Goal: Communication & Community: Answer question/provide support

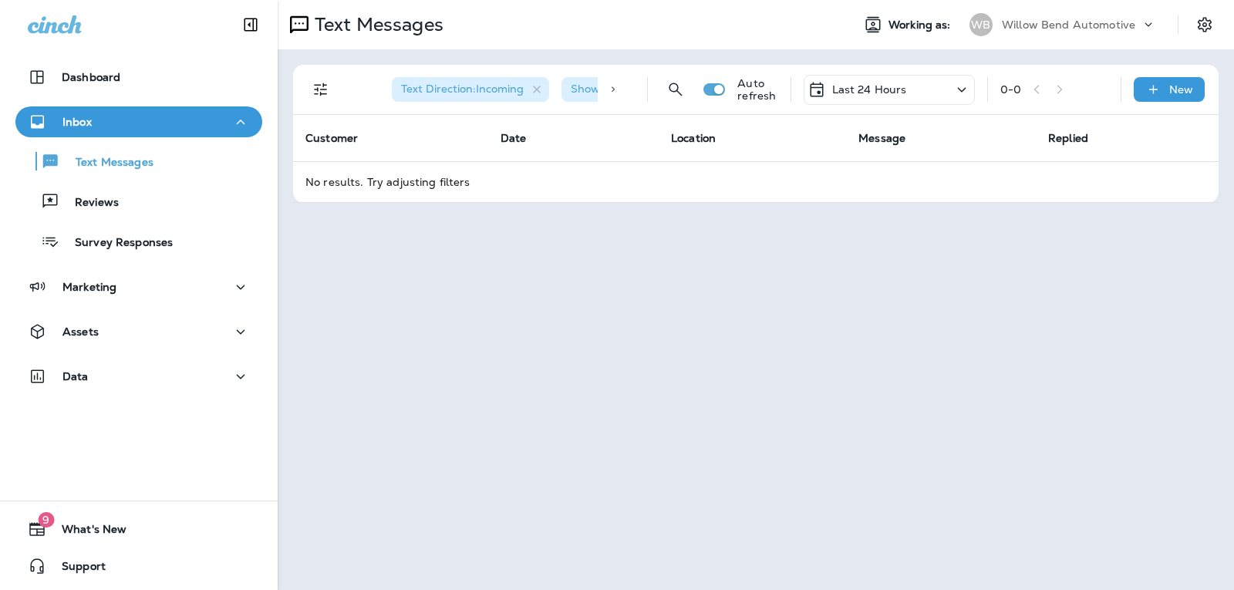
click at [871, 93] on p "Last 24 Hours" at bounding box center [869, 89] width 75 height 12
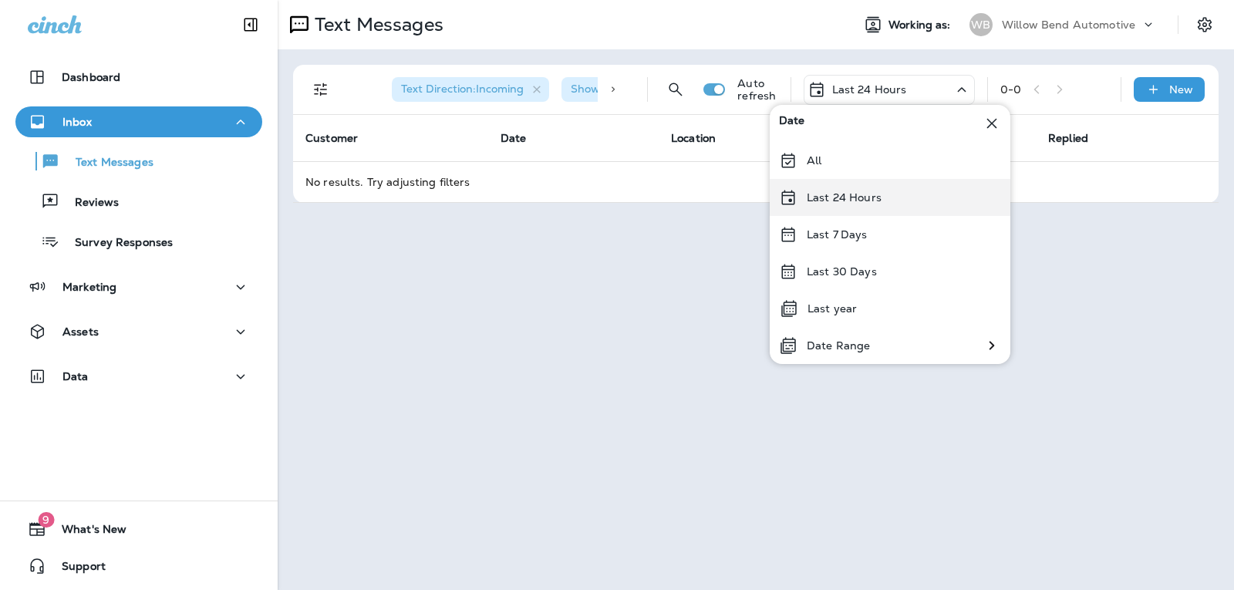
click at [867, 190] on div "Last 24 Hours" at bounding box center [890, 197] width 241 height 37
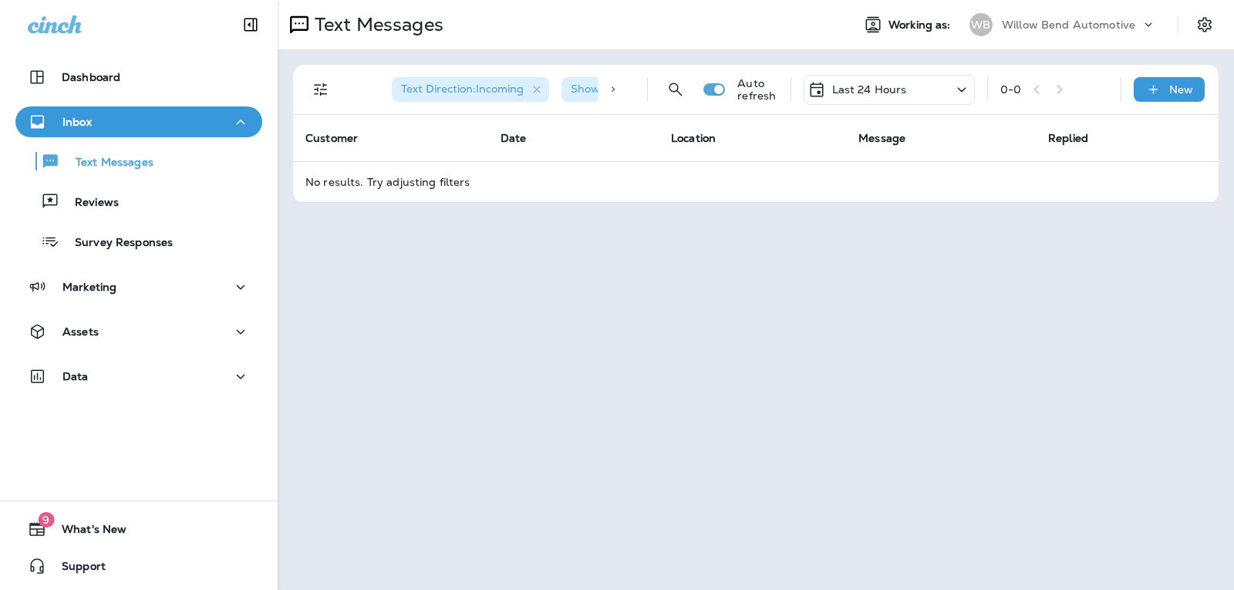
click at [932, 83] on div "Last 24 Hours" at bounding box center [889, 90] width 171 height 30
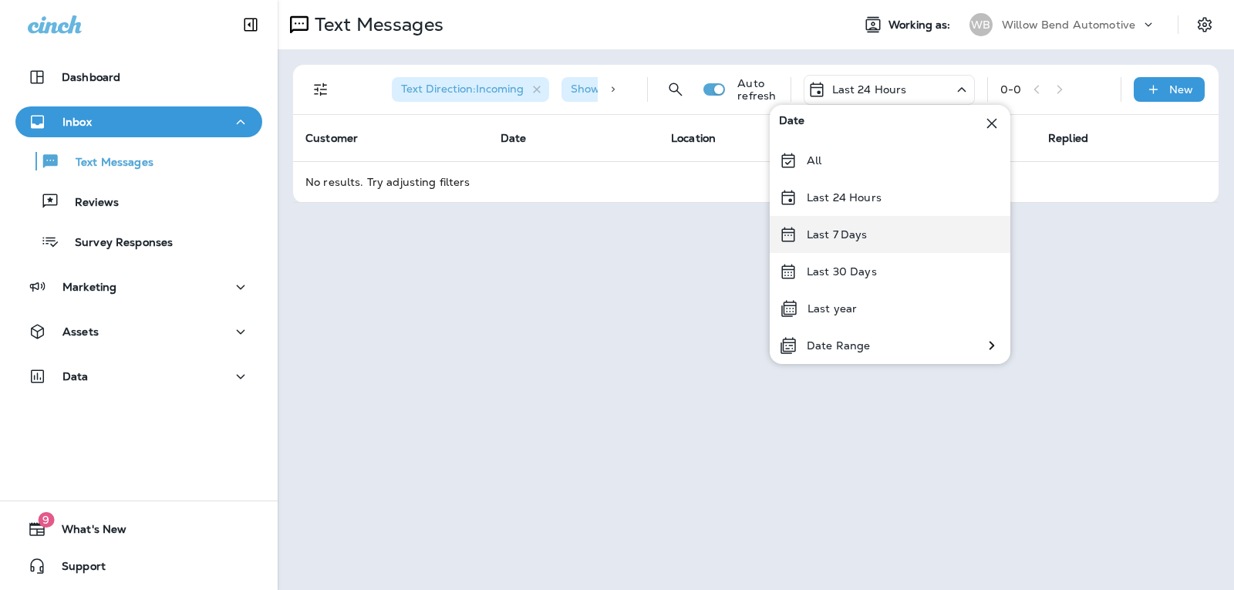
click at [868, 241] on div "Last 7 Days" at bounding box center [890, 234] width 241 height 37
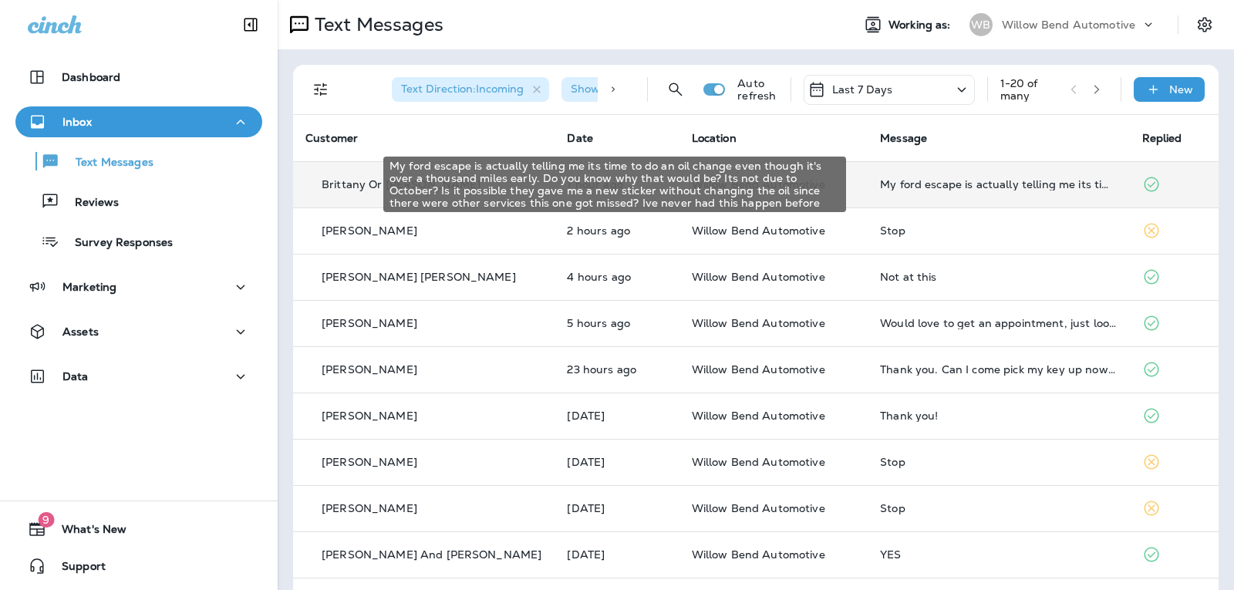
click at [960, 182] on div "My ford escape is actually telling me its time to do an oil change even though …" at bounding box center [998, 184] width 237 height 12
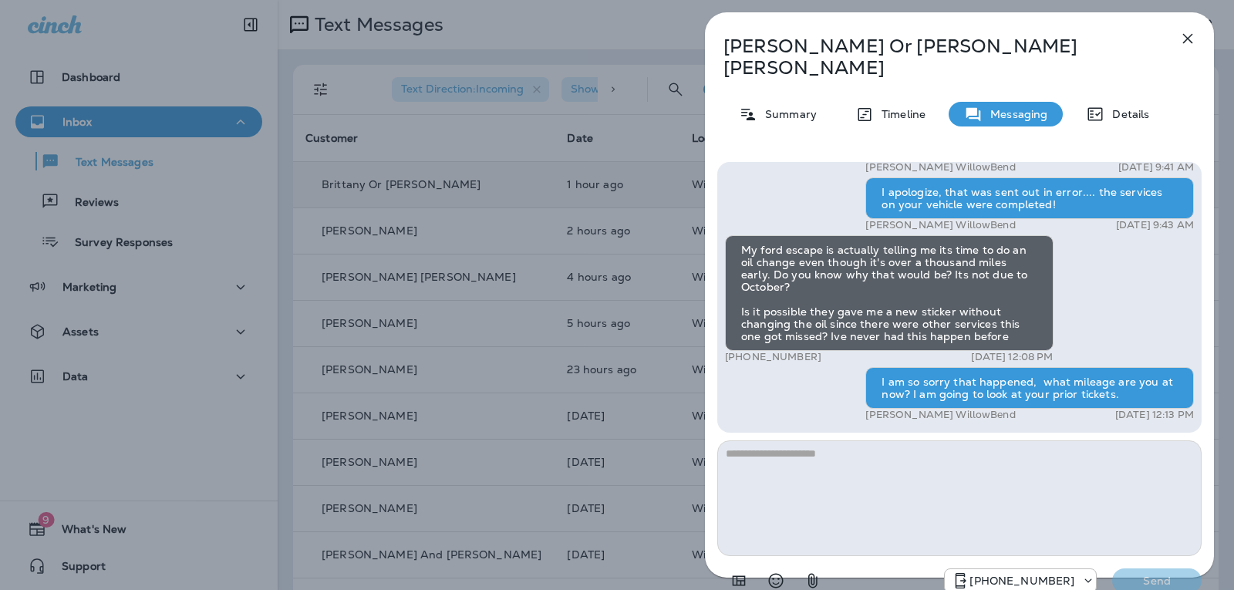
click at [791, 440] on textarea at bounding box center [959, 498] width 484 height 116
click at [1187, 39] on icon "button" at bounding box center [1188, 39] width 10 height 10
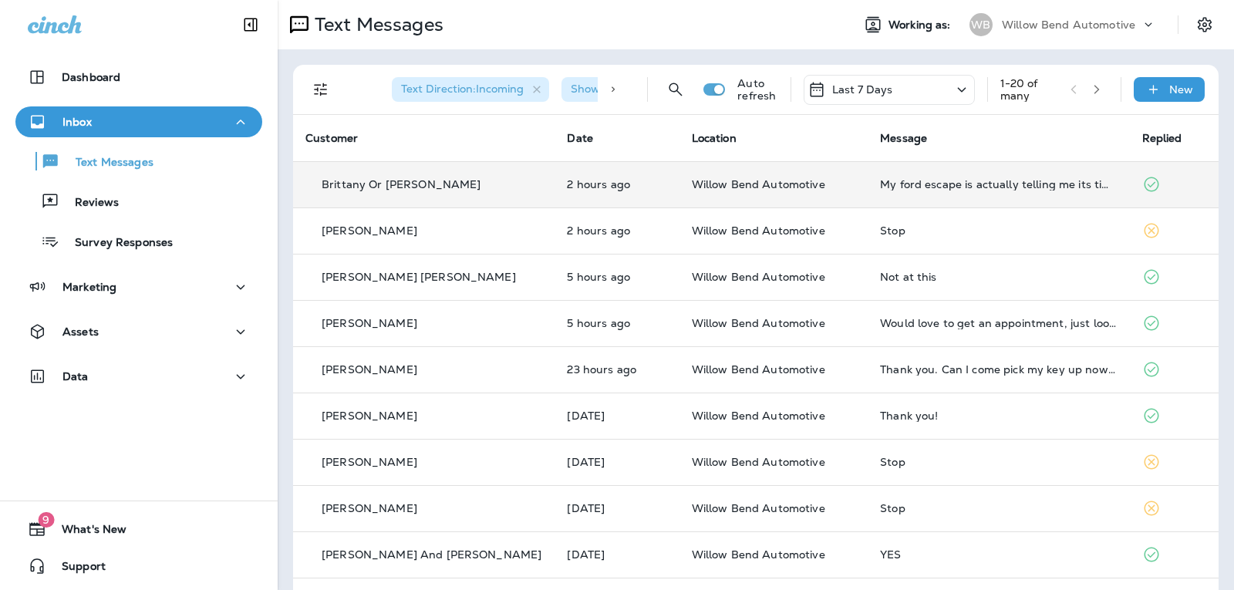
click at [834, 90] on p "Last 7 Days" at bounding box center [862, 89] width 61 height 12
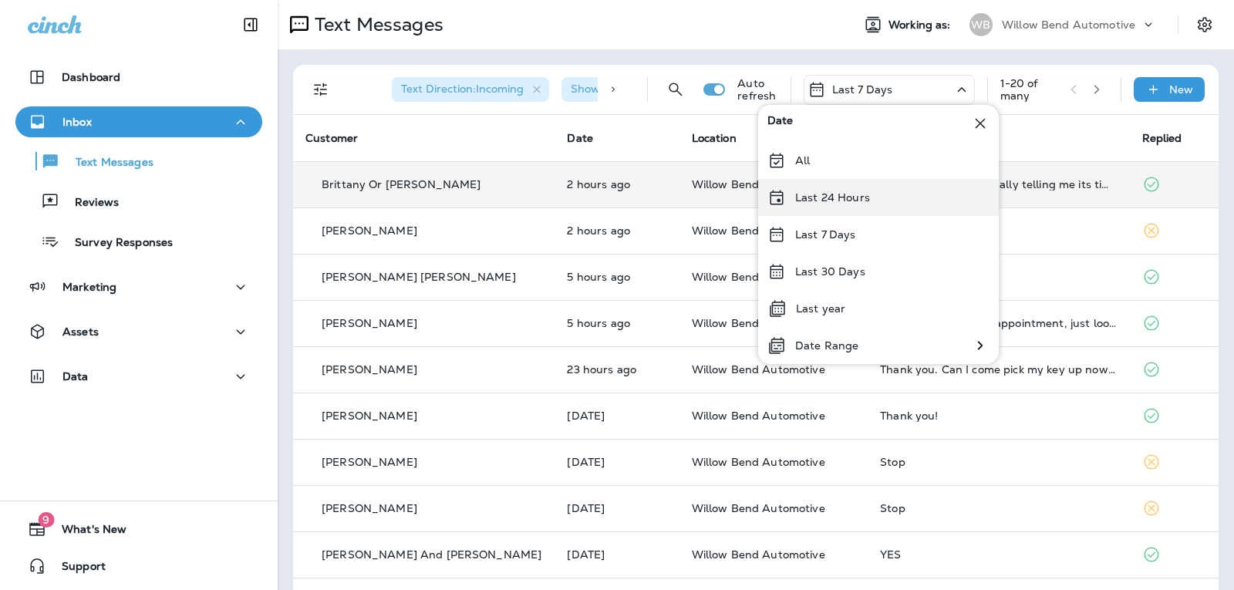
click at [832, 202] on p "Last 24 Hours" at bounding box center [832, 197] width 75 height 12
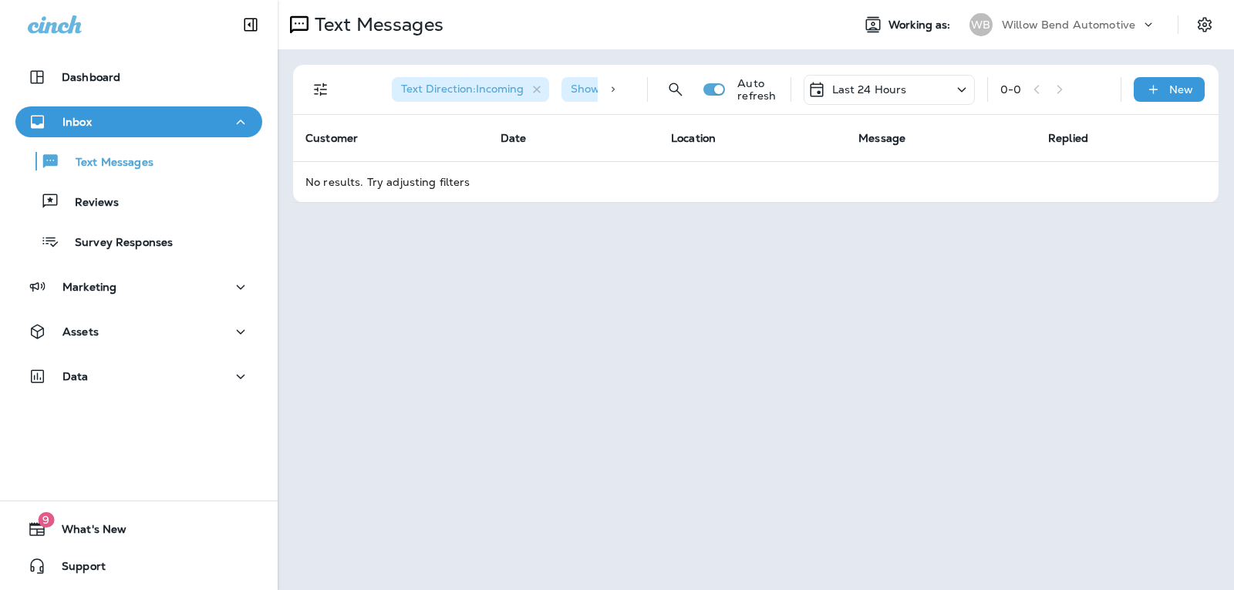
click at [873, 90] on p "Last 24 Hours" at bounding box center [869, 89] width 75 height 12
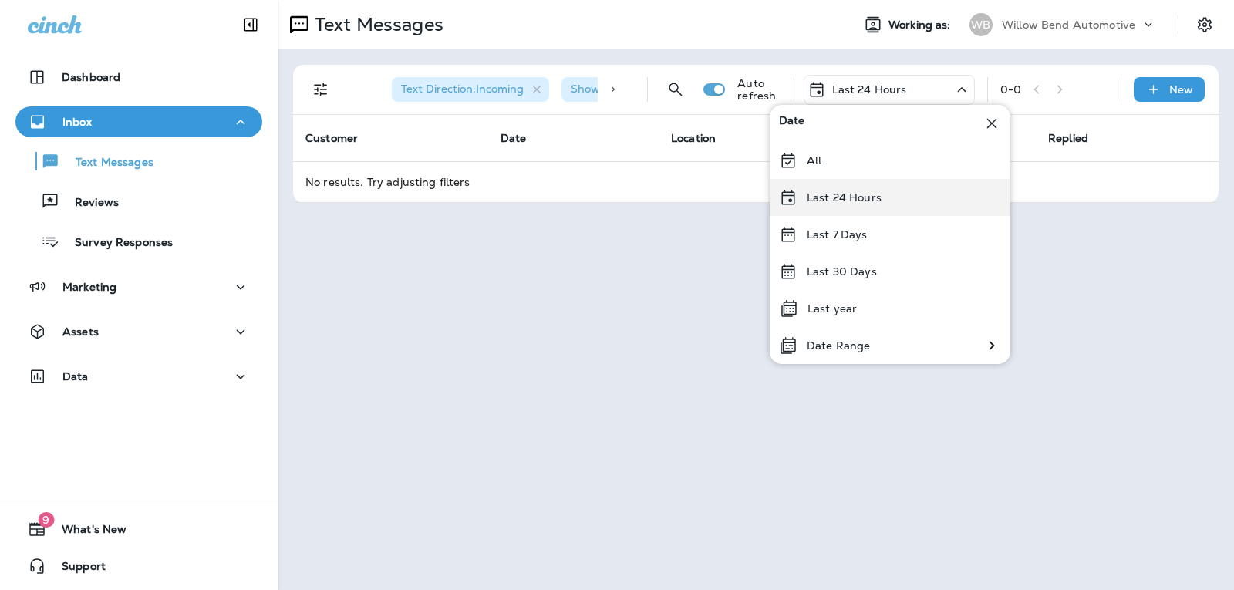
click at [877, 207] on div "Last 24 Hours" at bounding box center [890, 197] width 241 height 37
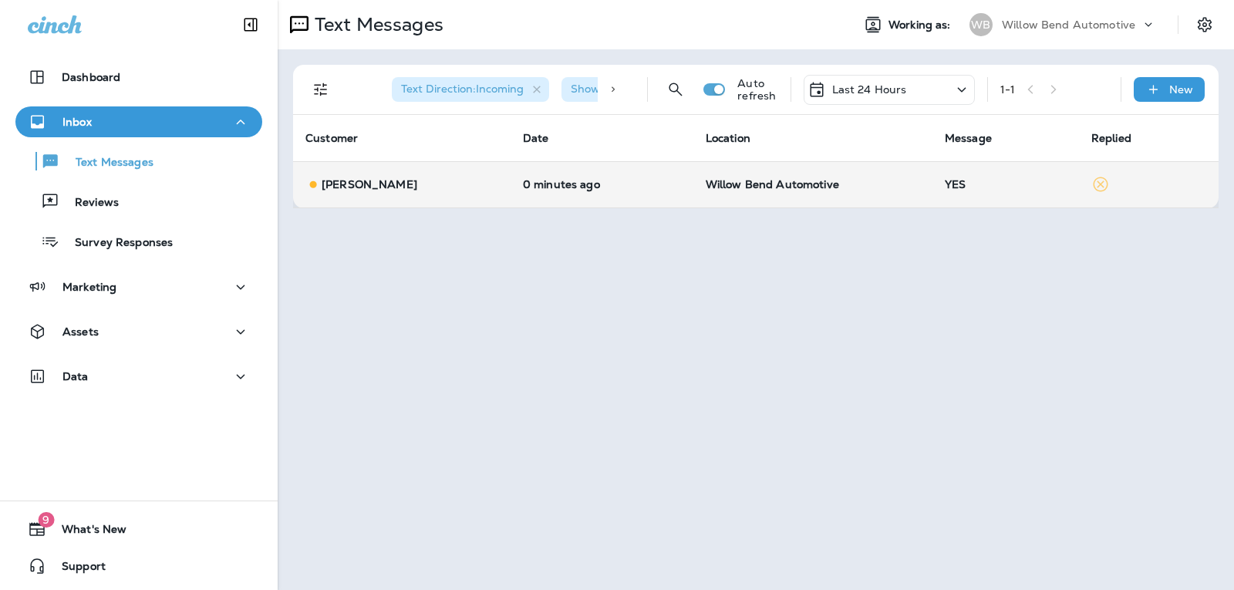
click at [1021, 192] on td "YES" at bounding box center [1005, 184] width 147 height 46
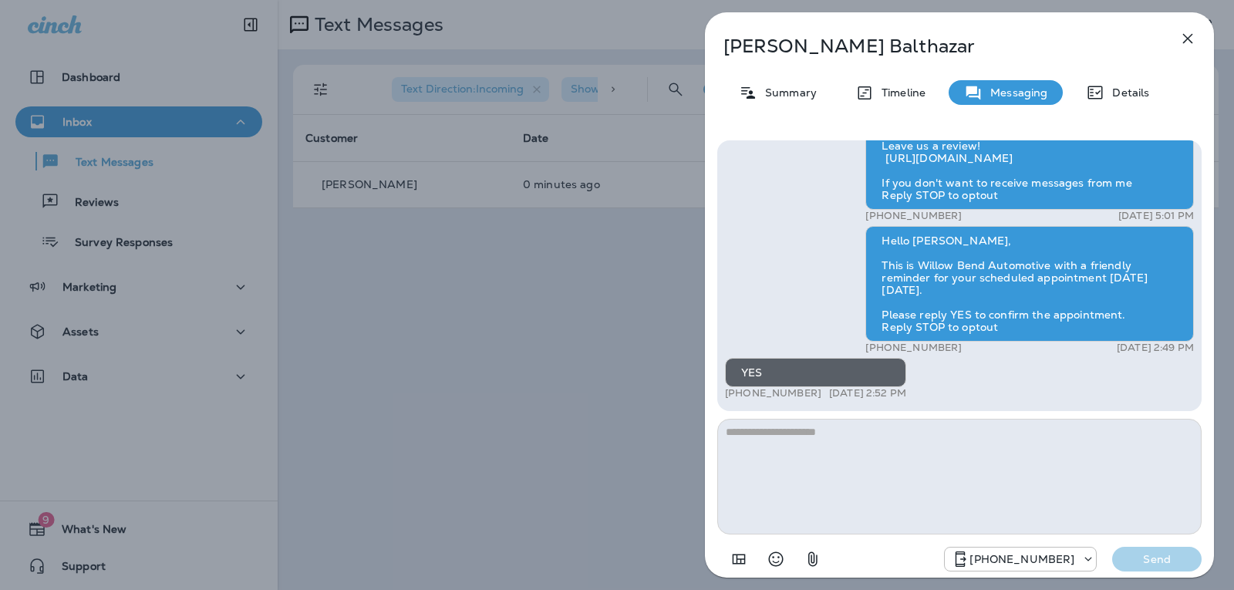
click at [822, 442] on textarea at bounding box center [959, 477] width 484 height 116
type textarea "**********"
click at [1127, 558] on p "Send" at bounding box center [1156, 559] width 65 height 14
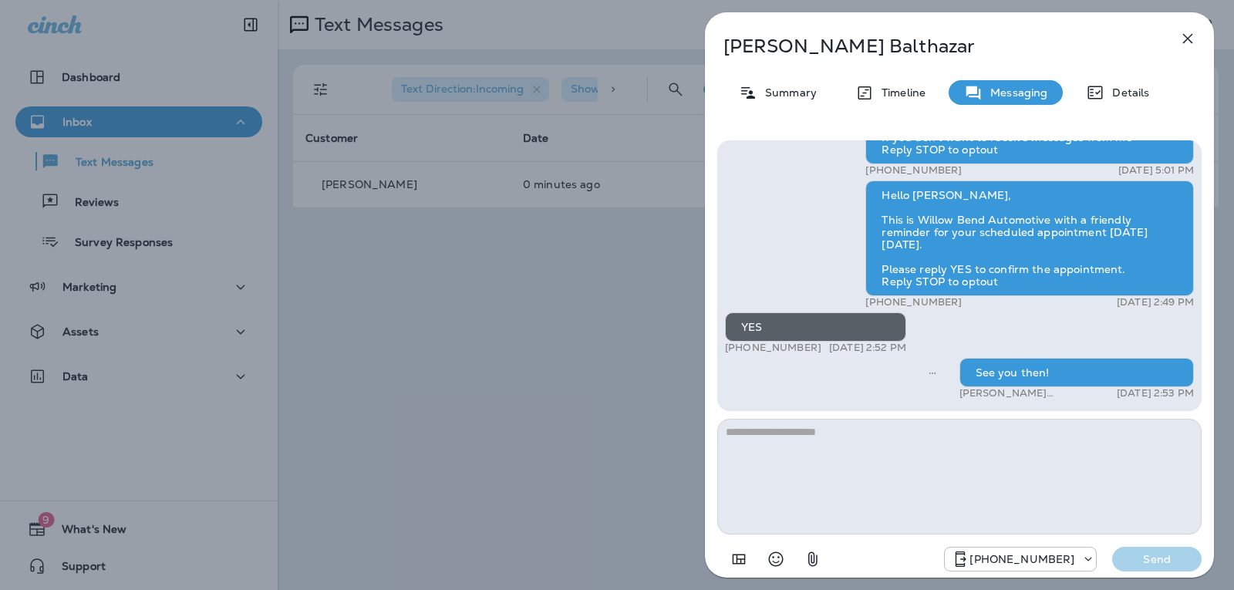
click at [1185, 41] on icon "button" at bounding box center [1188, 39] width 10 height 10
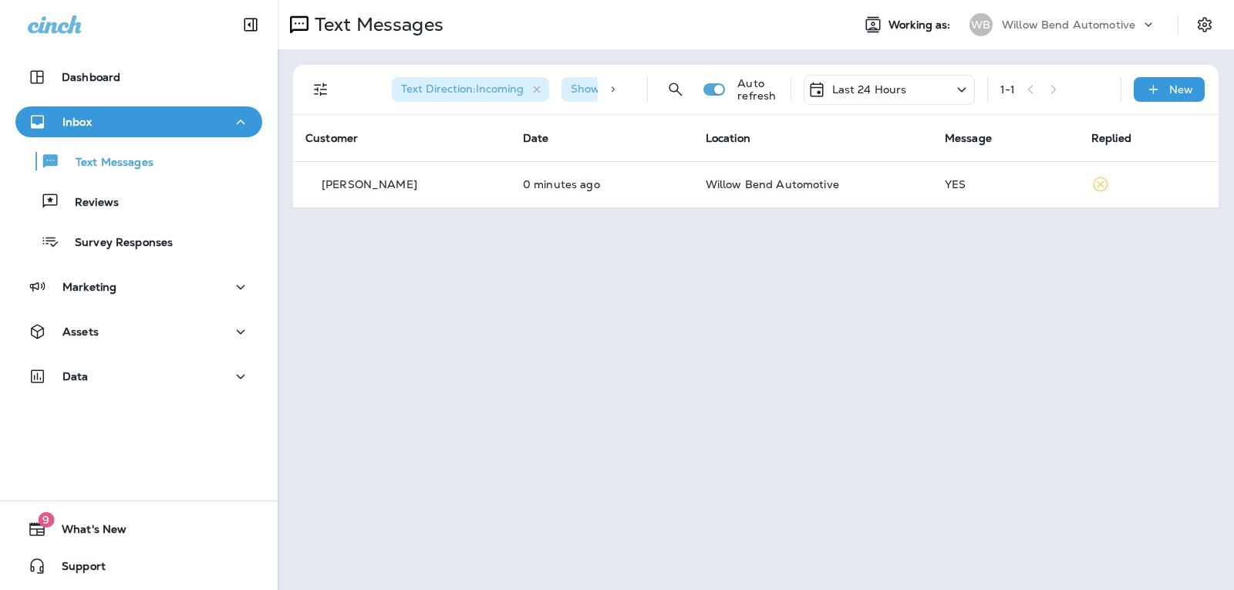
click at [916, 79] on div "Last 24 Hours" at bounding box center [889, 90] width 171 height 30
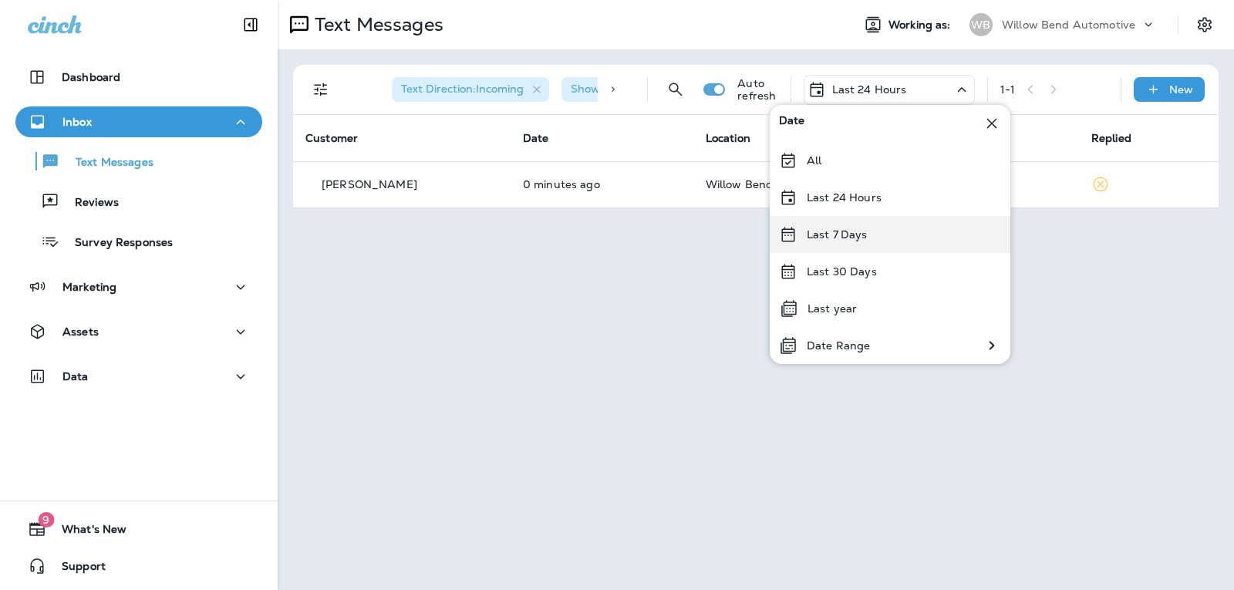
click at [908, 226] on div "Last 7 Days" at bounding box center [890, 234] width 241 height 37
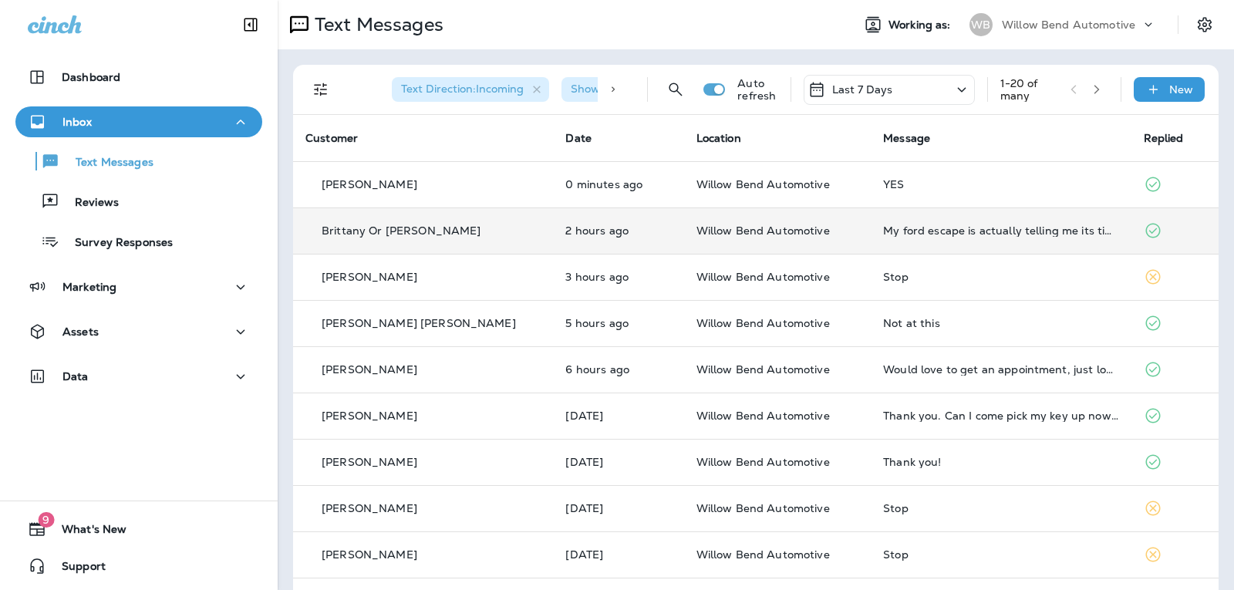
click at [983, 224] on td "My ford escape is actually telling me its time to do an oil change even though …" at bounding box center [1001, 230] width 260 height 46
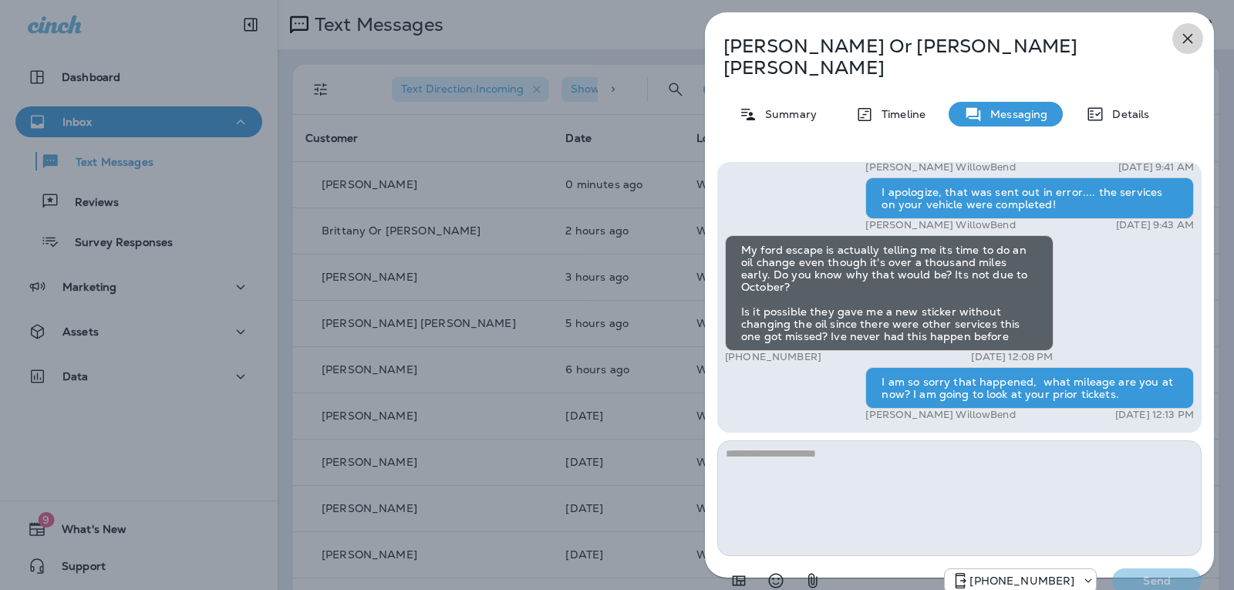
click at [1188, 39] on icon "button" at bounding box center [1188, 39] width 10 height 10
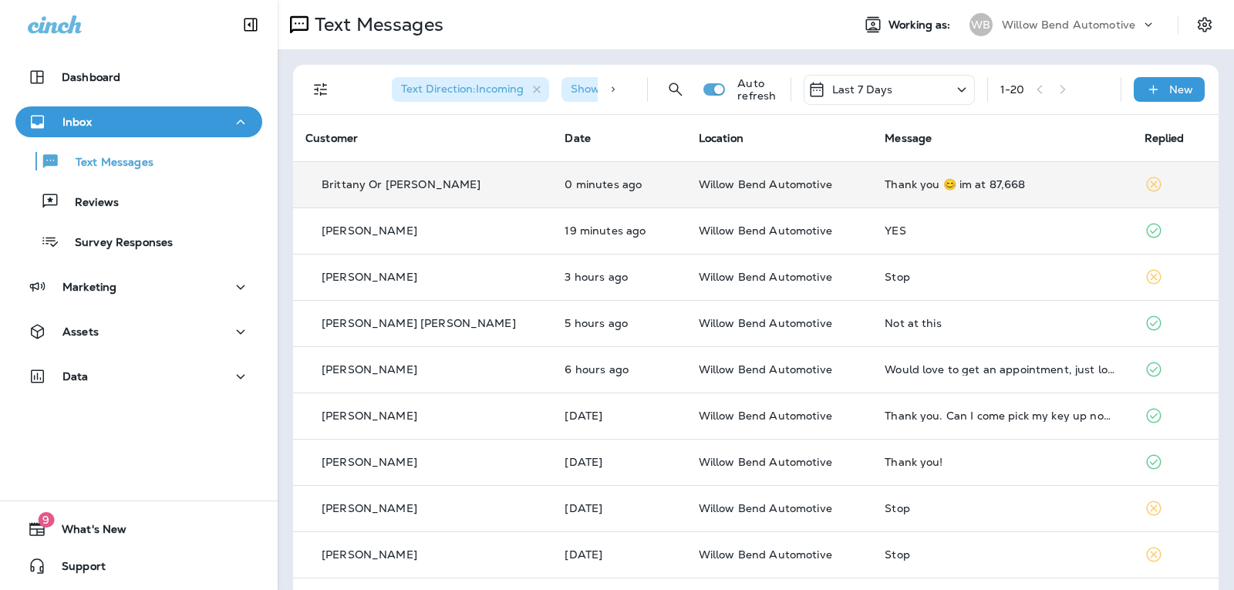
click at [986, 192] on td "Thank you 😊 im at 87,668" at bounding box center [1001, 184] width 259 height 46
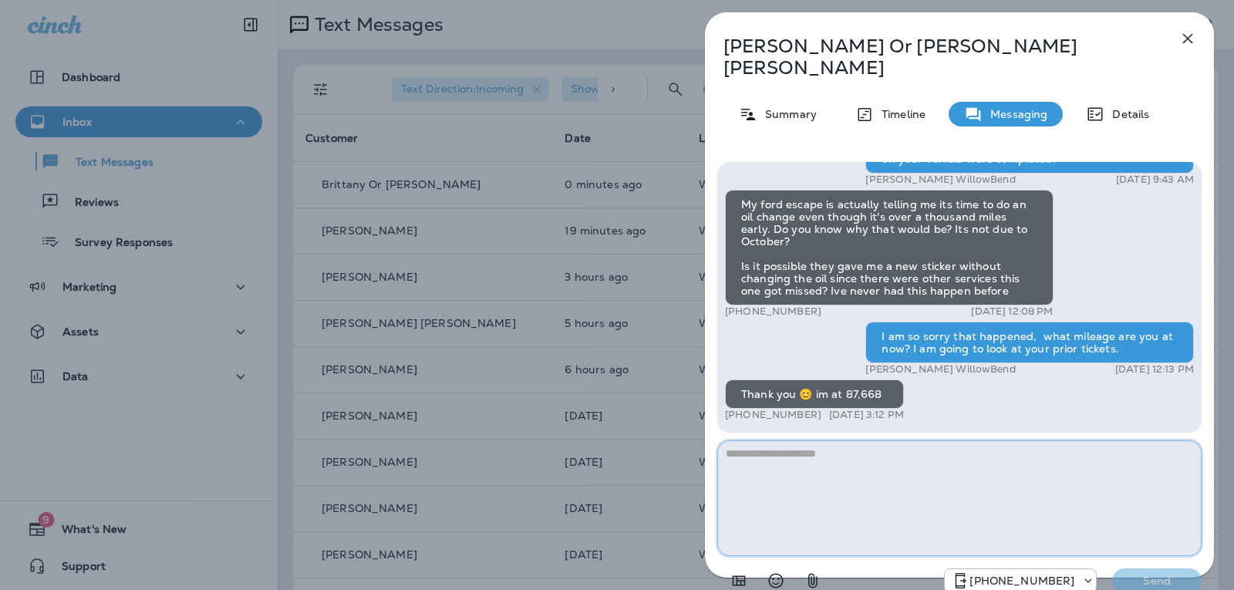
click at [746, 440] on textarea at bounding box center [959, 498] width 484 height 116
click at [794, 440] on textarea at bounding box center [959, 498] width 484 height 116
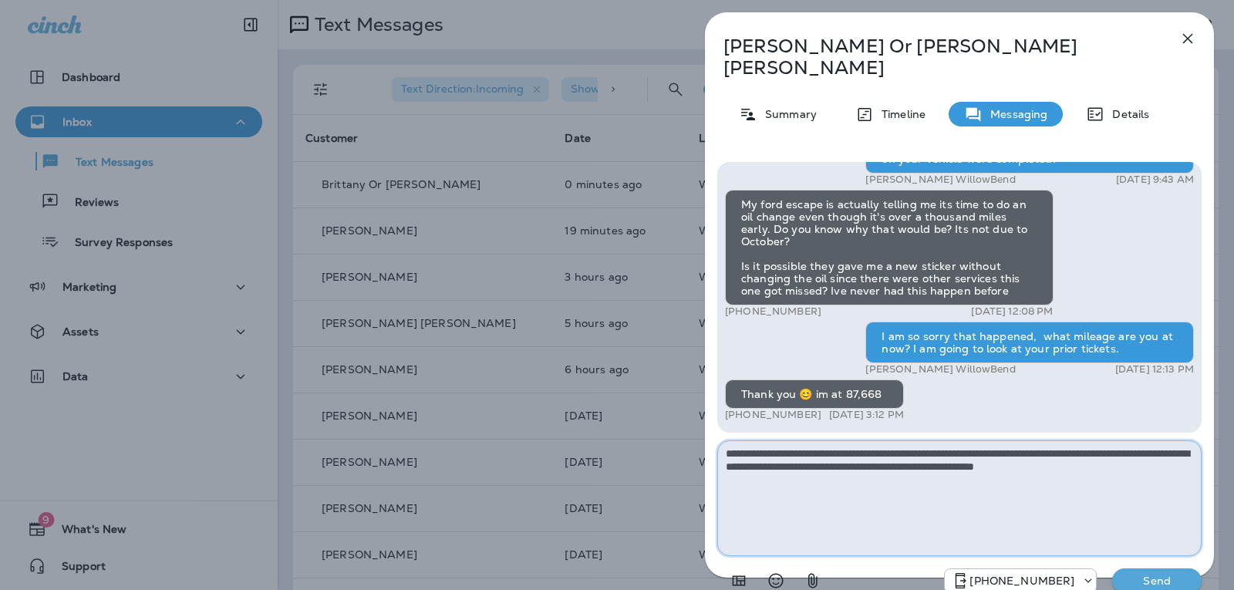
click at [894, 440] on textarea "**********" at bounding box center [959, 498] width 484 height 116
click at [1106, 442] on textarea "**********" at bounding box center [959, 498] width 484 height 116
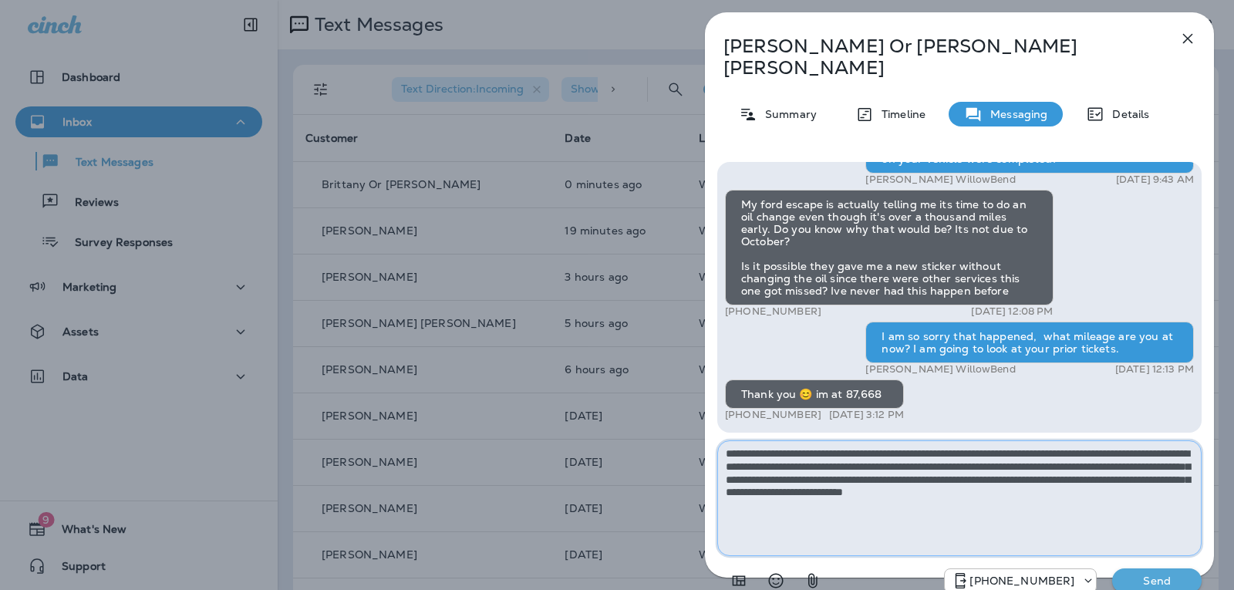
type textarea "**********"
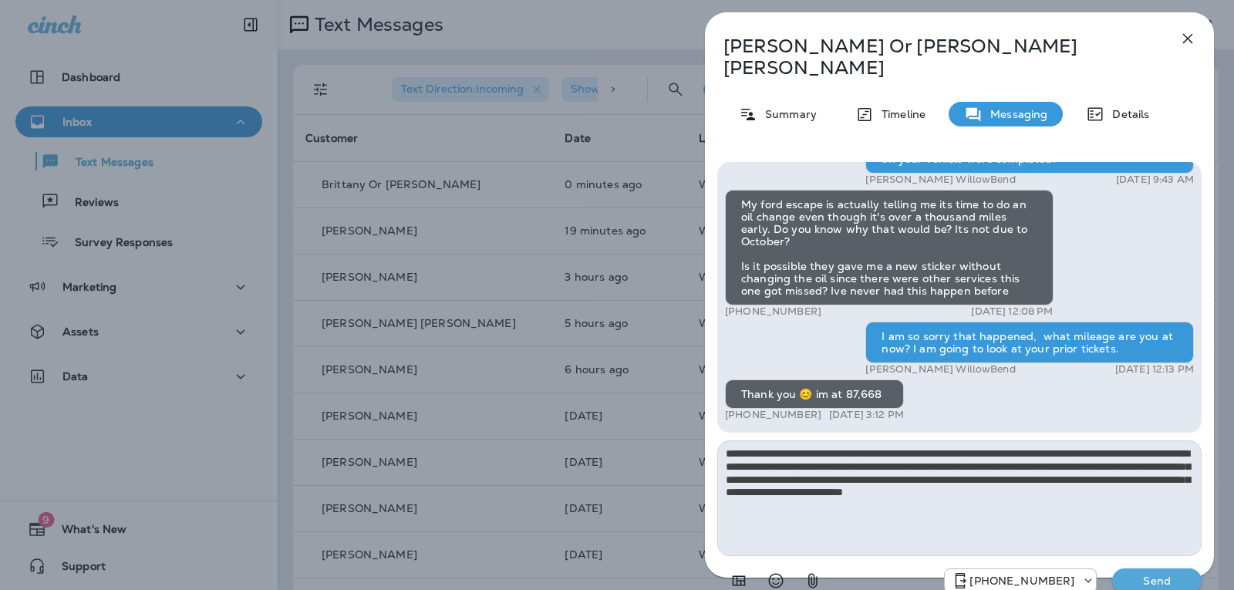
click at [1175, 574] on p "Send" at bounding box center [1156, 581] width 65 height 14
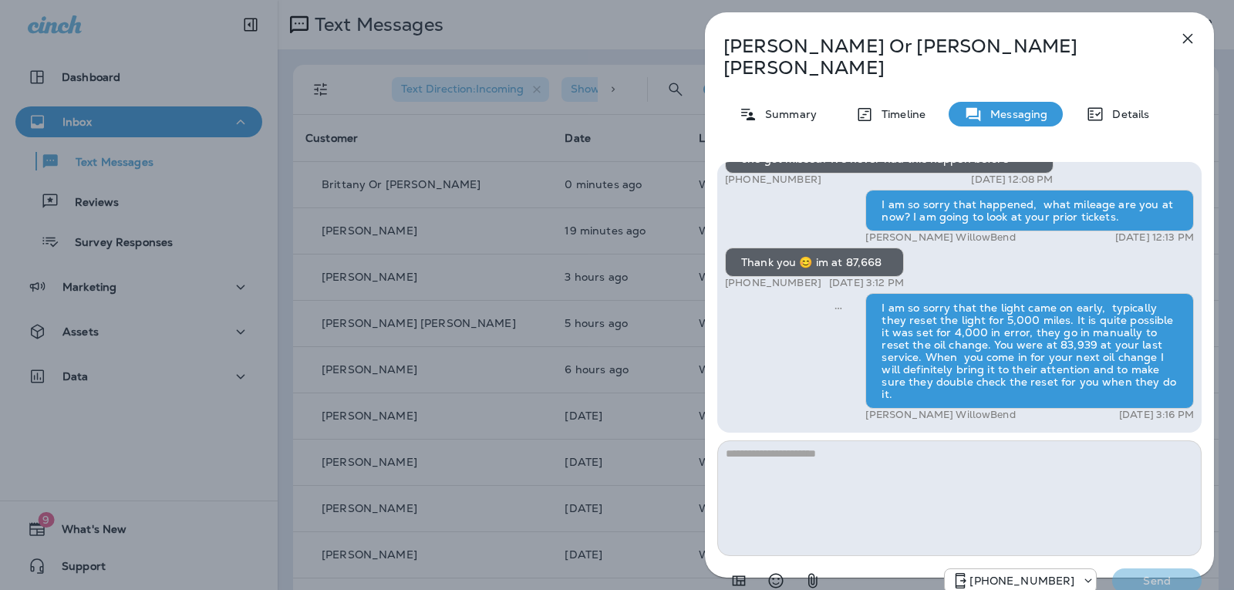
click at [1182, 32] on icon "button" at bounding box center [1187, 38] width 19 height 19
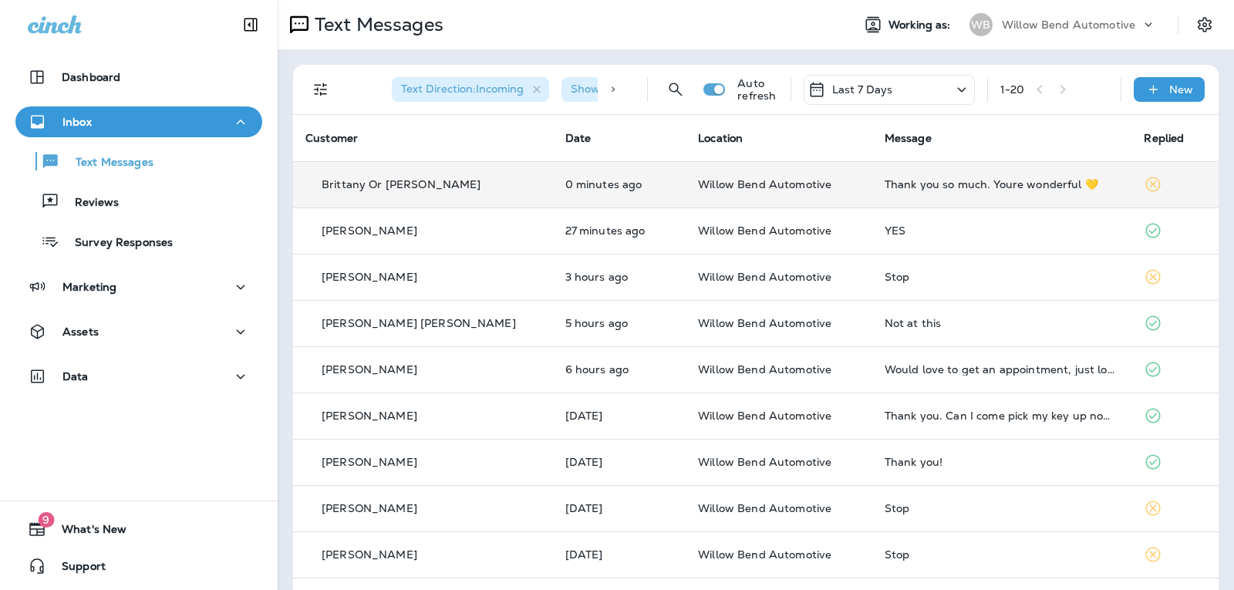
click at [972, 187] on div "Thank you so much. Youre wonderful 💛" at bounding box center [1002, 184] width 235 height 12
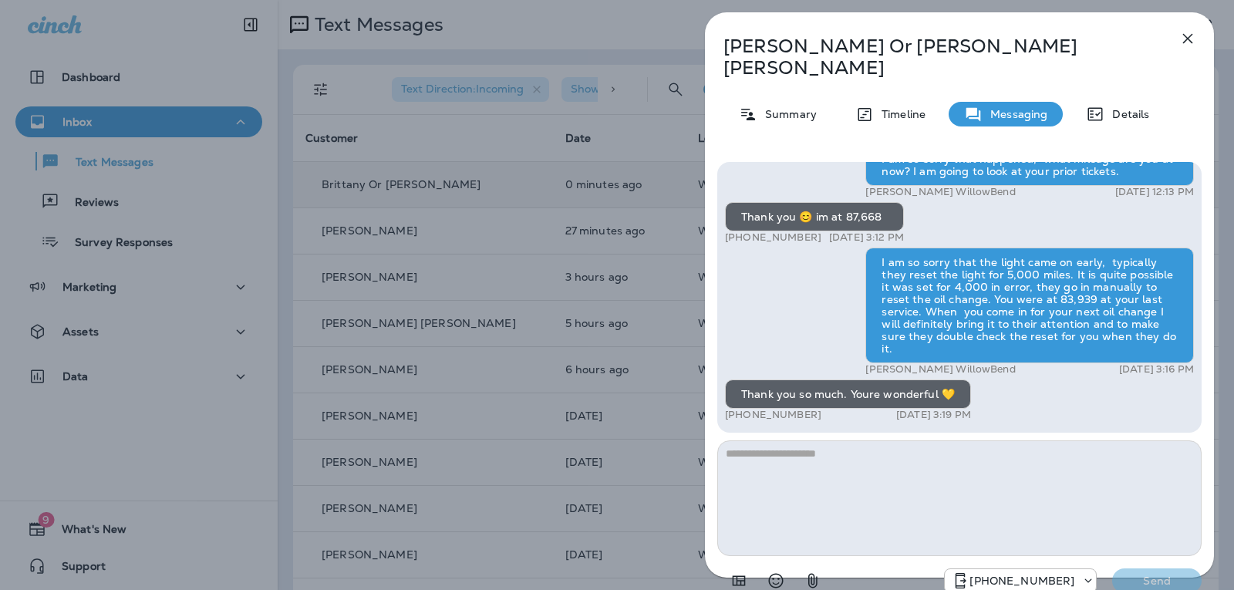
click at [827, 440] on textarea at bounding box center [959, 498] width 484 height 116
type textarea "*"
click at [777, 571] on icon "Select an emoji" at bounding box center [776, 580] width 19 height 19
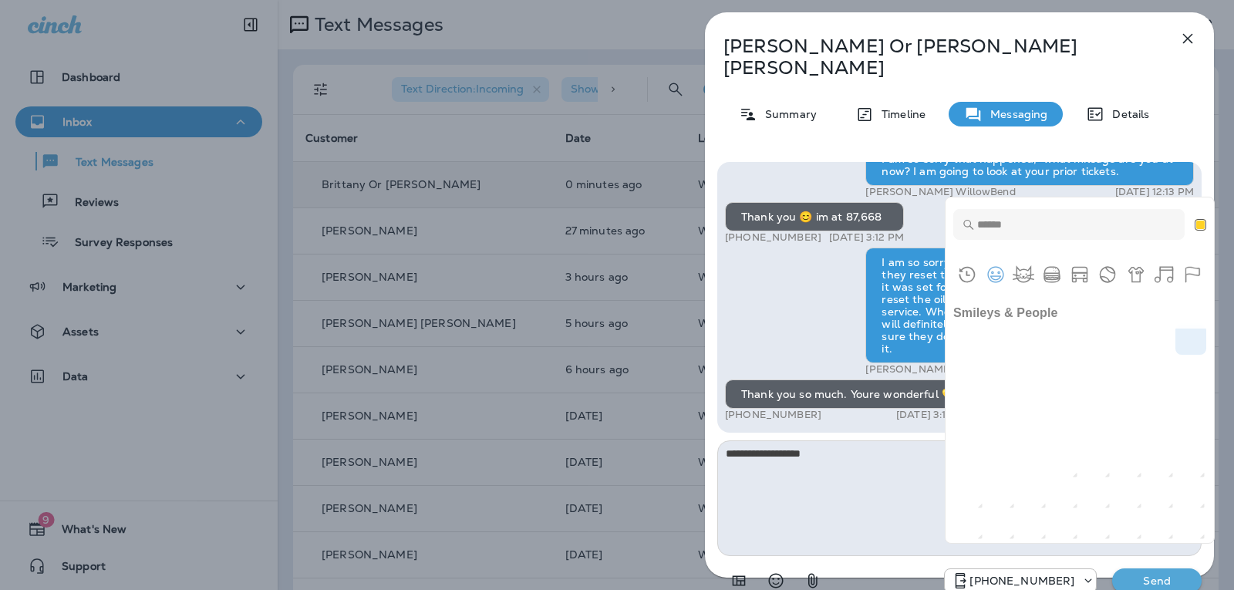
scroll to position [617, 0]
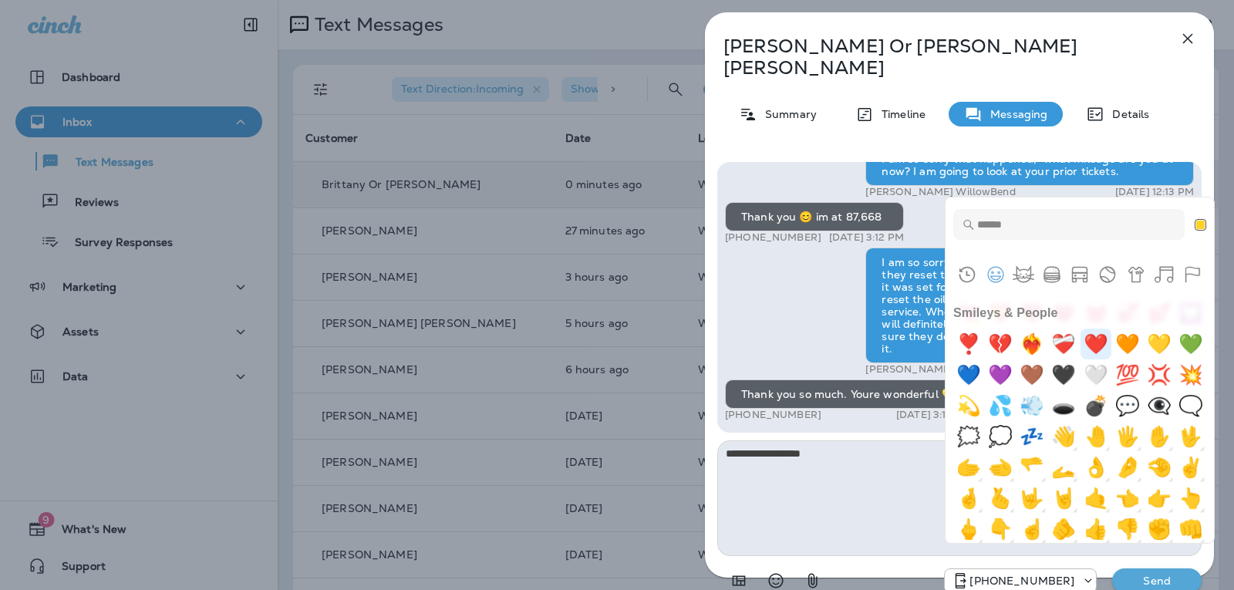
click at [1080, 359] on img "heart" at bounding box center [1095, 344] width 31 height 31
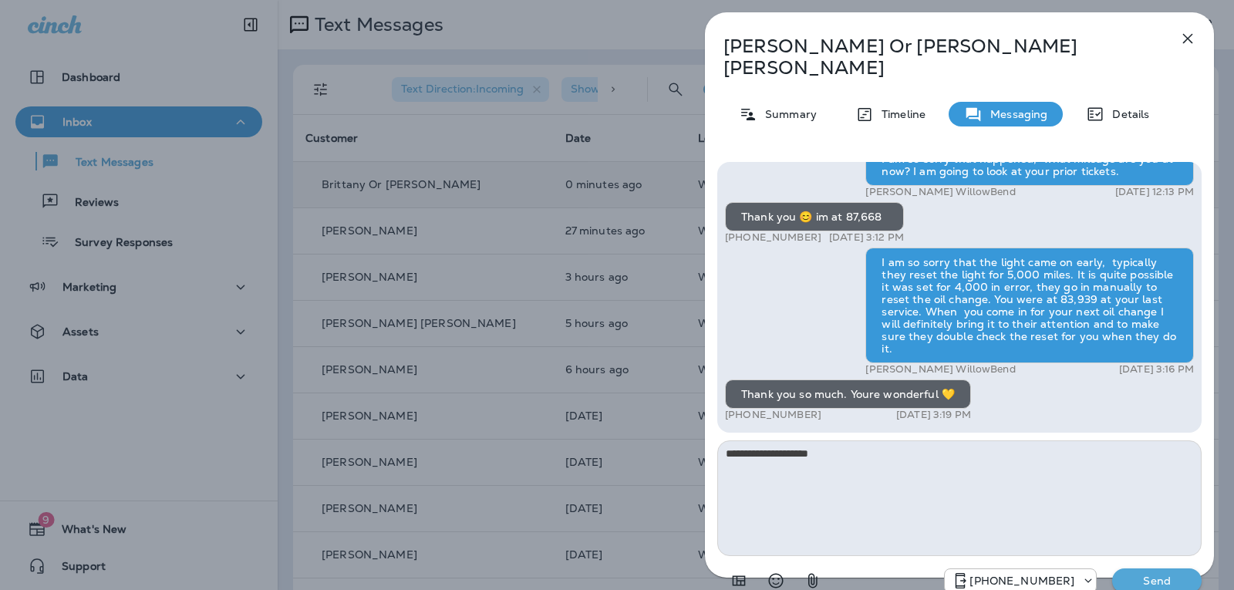
click at [779, 574] on icon "Select an emoji" at bounding box center [776, 581] width 15 height 15
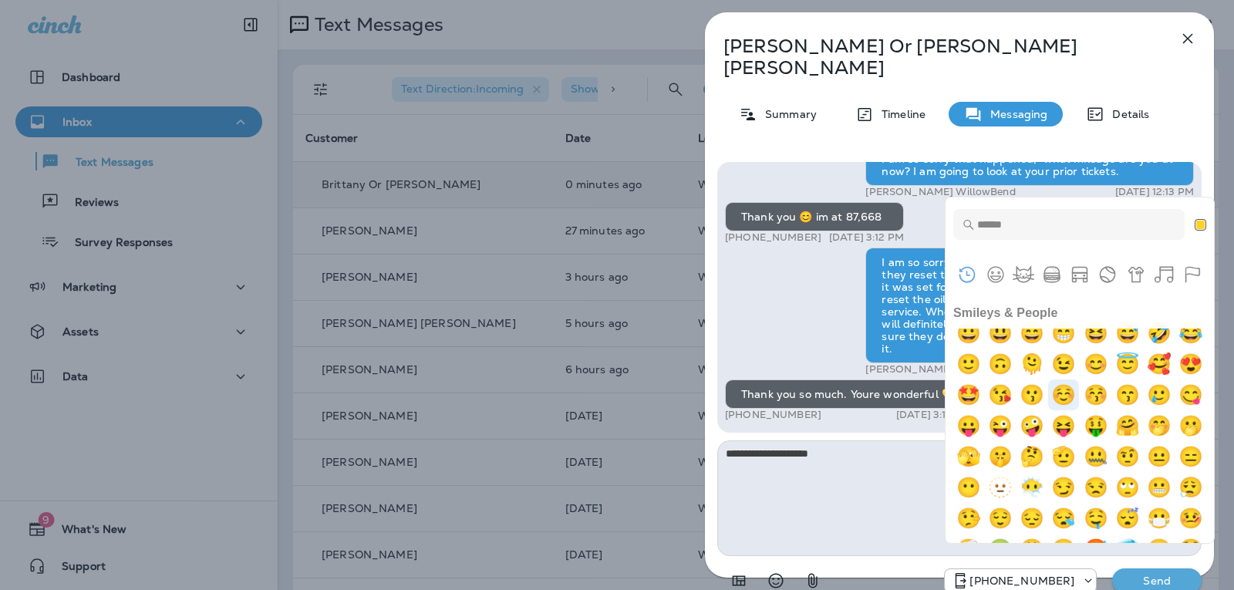
scroll to position [77, 0]
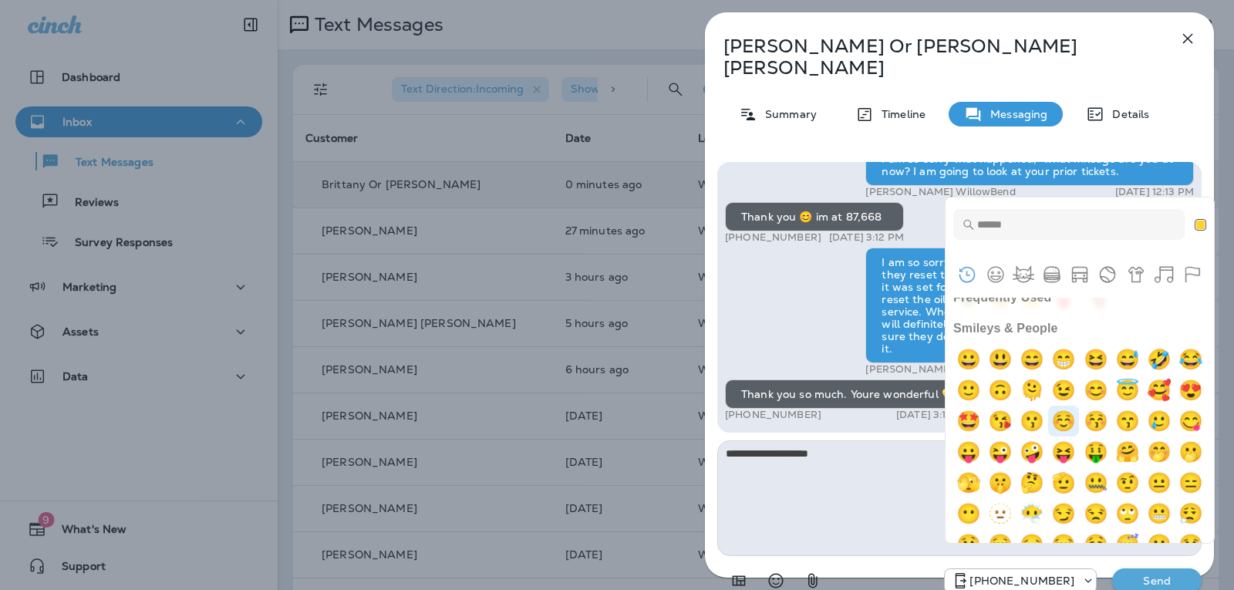
click at [1079, 414] on img "relaxed" at bounding box center [1063, 421] width 31 height 31
type textarea "**********"
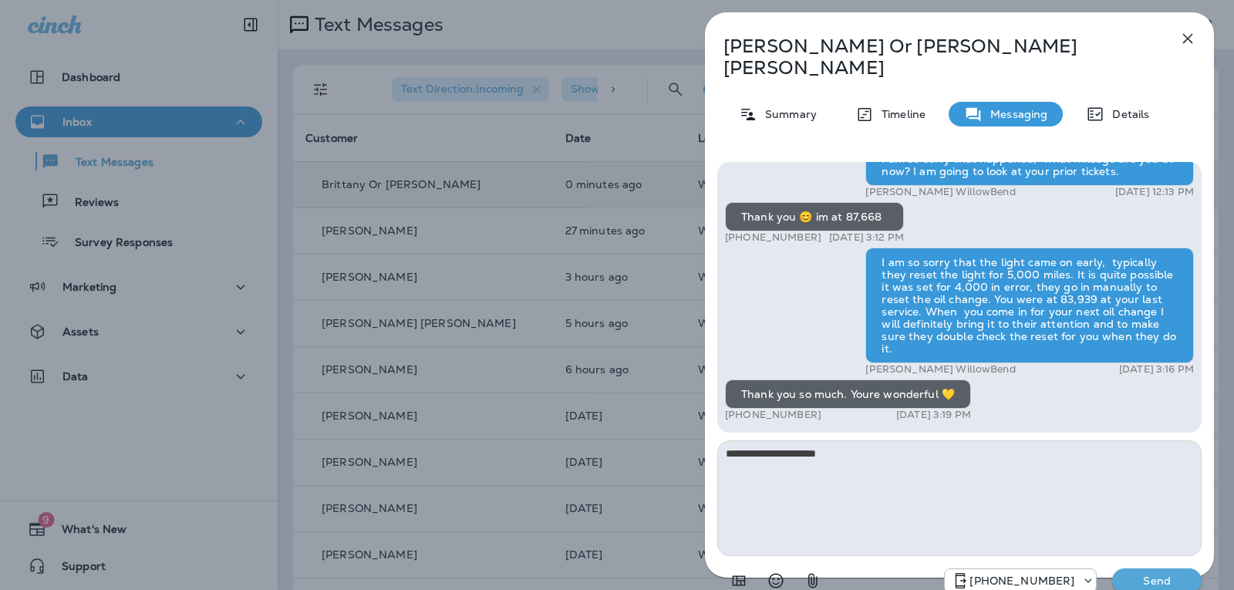
click at [1154, 574] on p "Send" at bounding box center [1156, 581] width 65 height 14
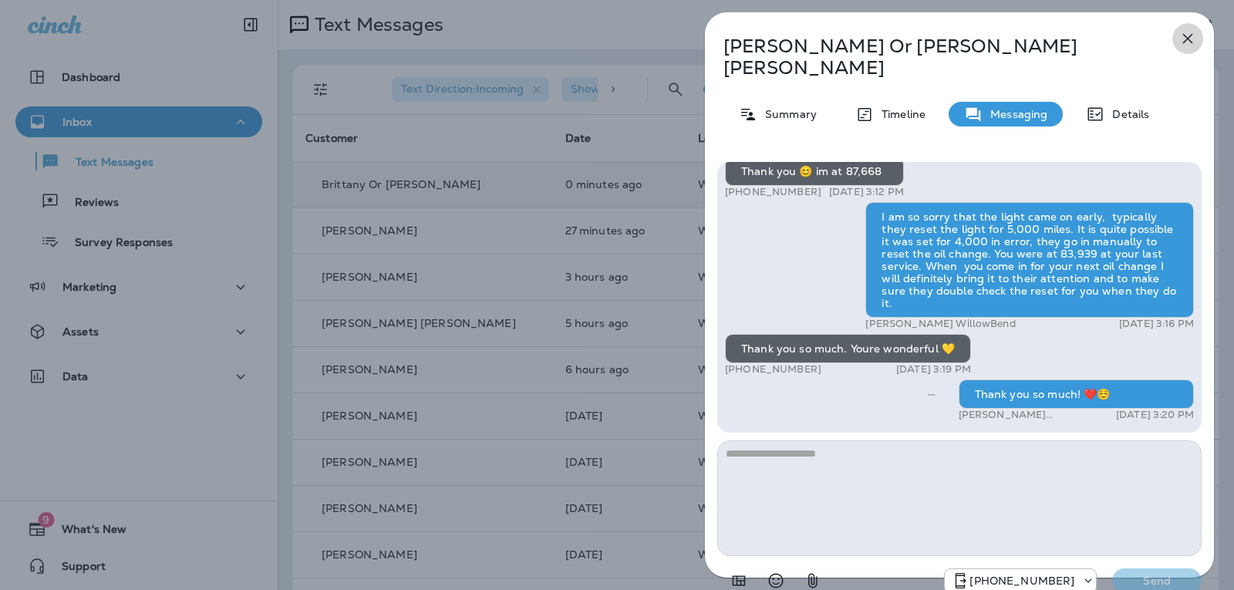
click at [1189, 32] on icon "button" at bounding box center [1187, 38] width 19 height 19
